Goal: Task Accomplishment & Management: Manage account settings

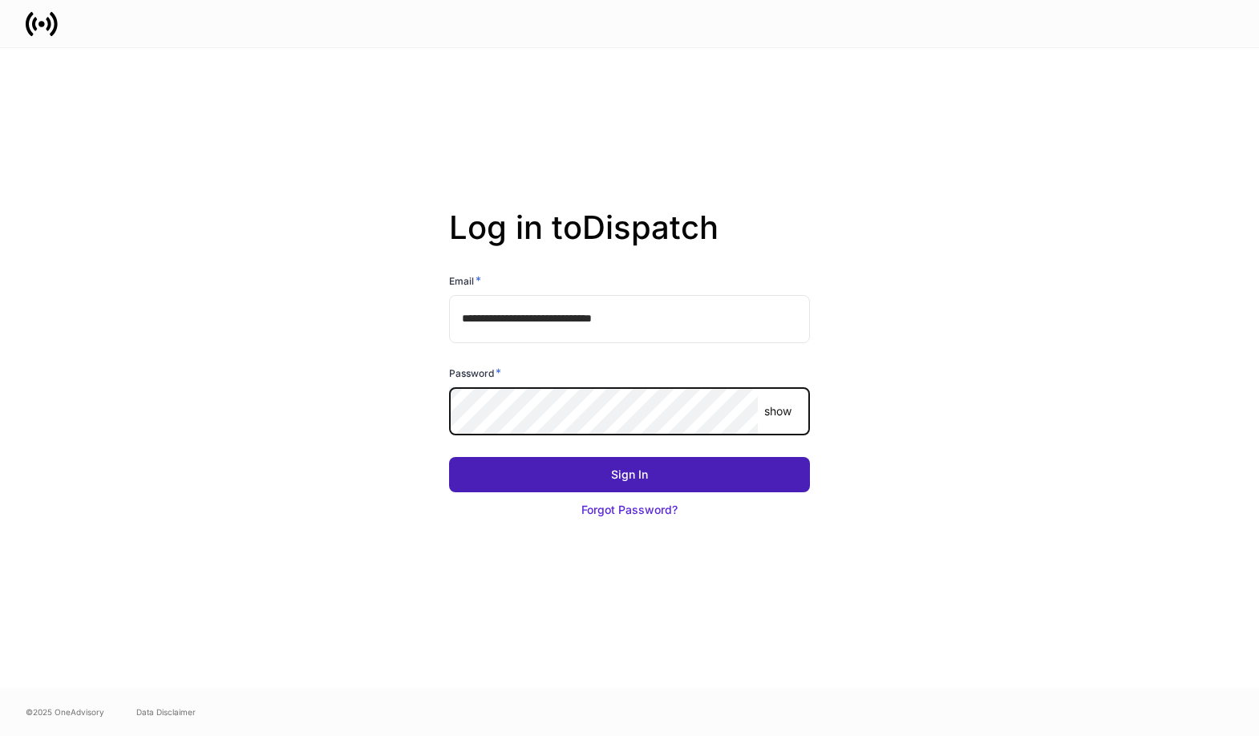
click at [612, 477] on div "Sign In" at bounding box center [629, 475] width 37 height 16
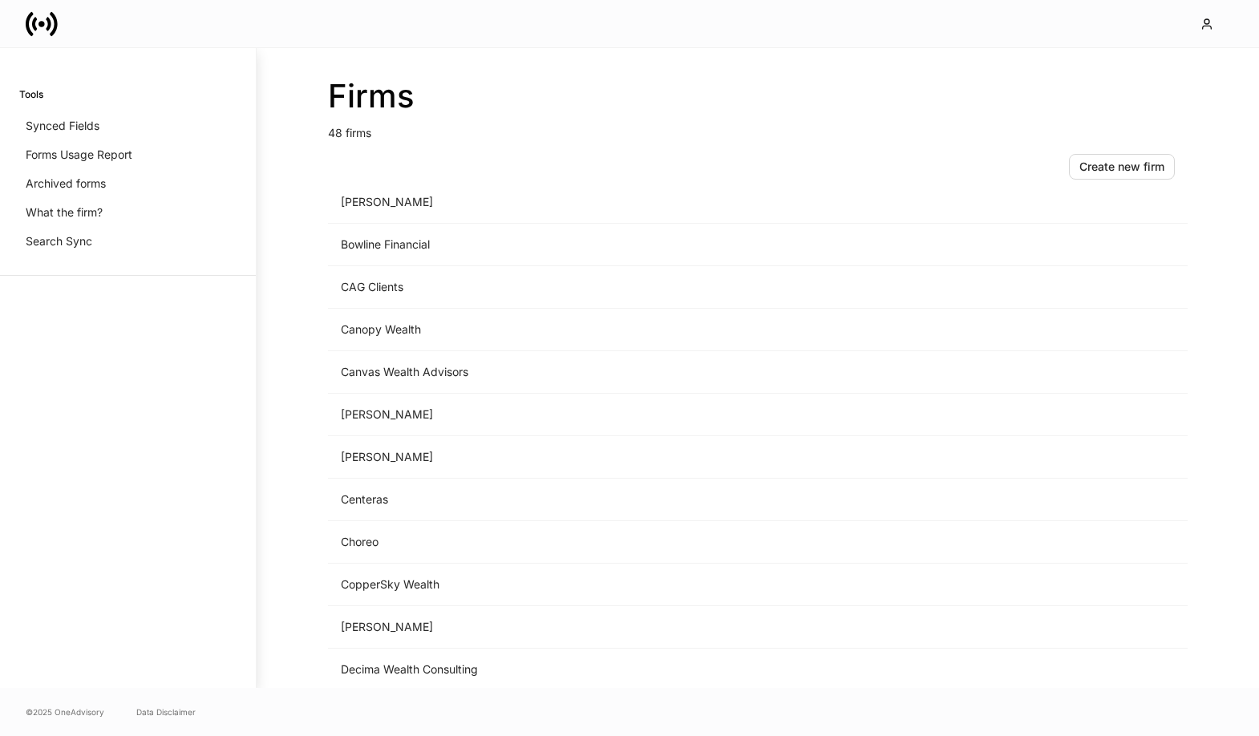
scroll to position [1601, 0]
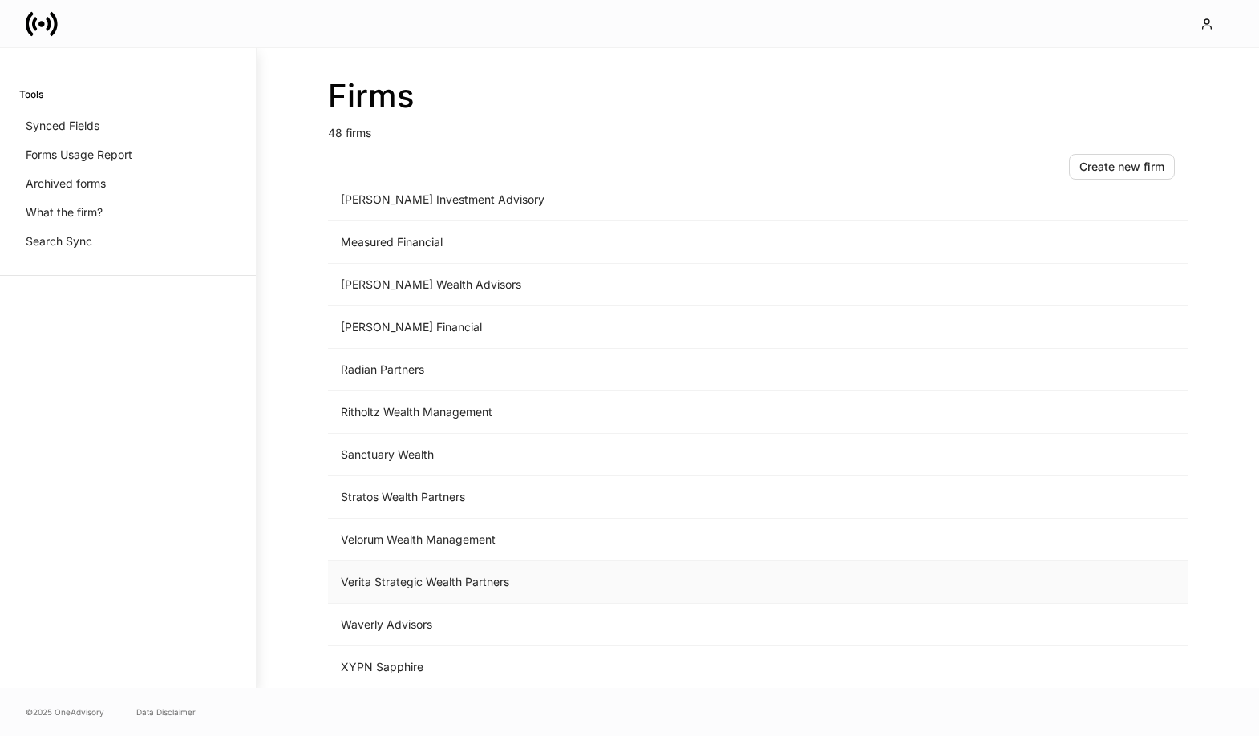
click at [415, 584] on td "Verita Strategic Wealth Partners" at bounding box center [624, 582] width 593 height 42
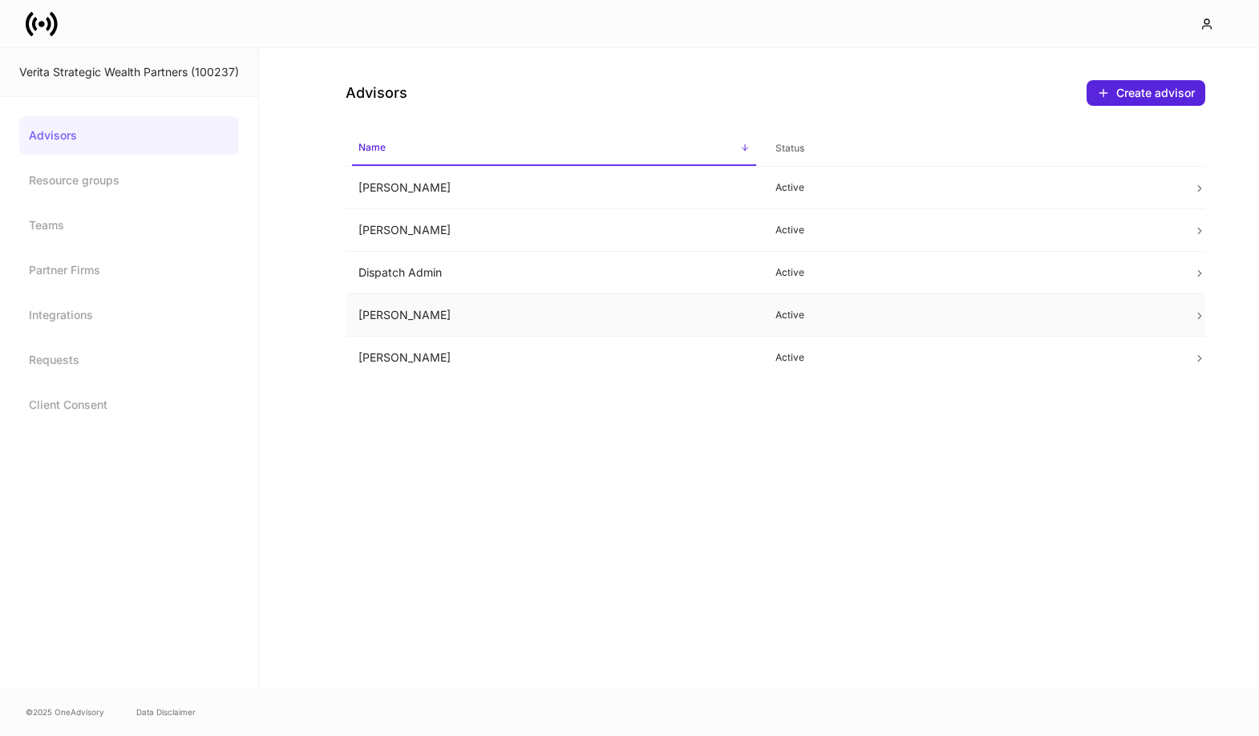
click at [556, 298] on td "Donna Yu" at bounding box center [555, 315] width 418 height 42
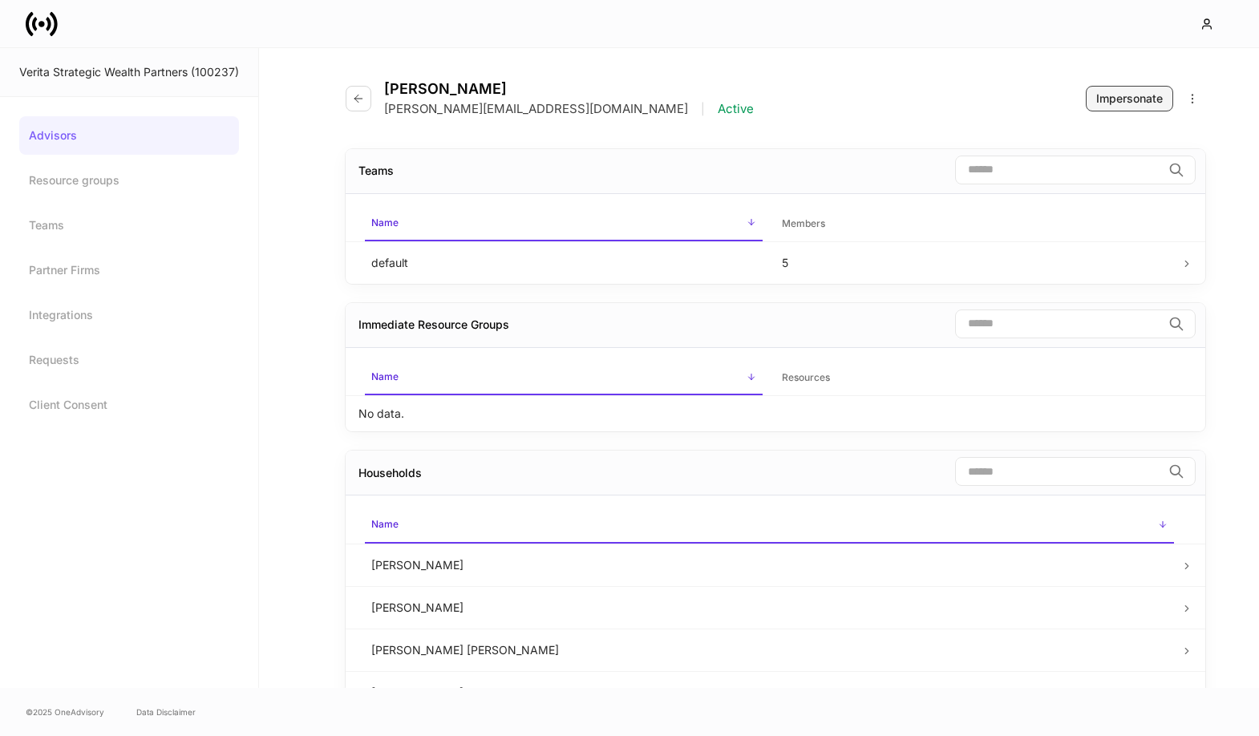
click at [1112, 107] on button "Impersonate" at bounding box center [1128, 99] width 87 height 26
